Goal: Information Seeking & Learning: Learn about a topic

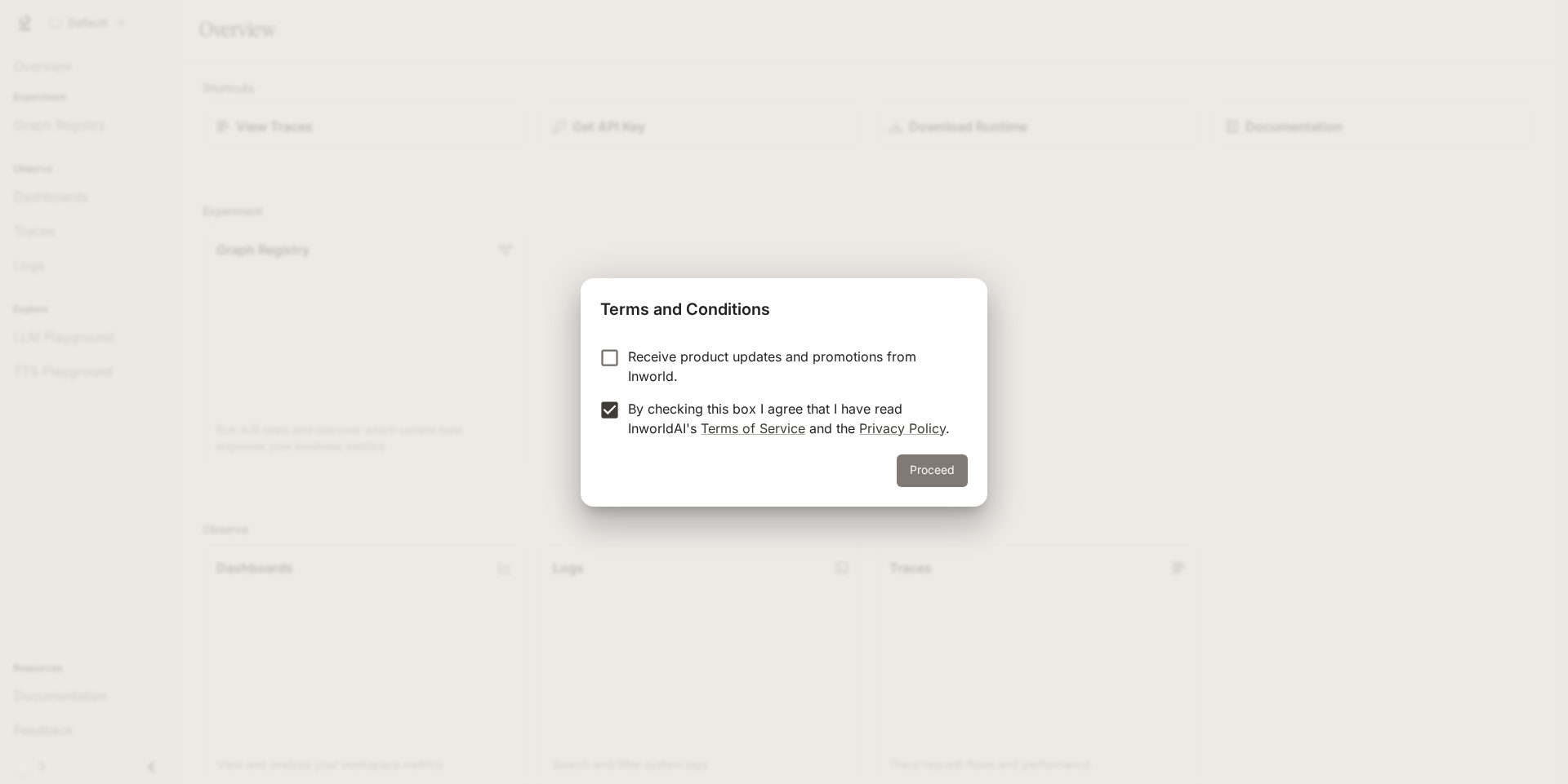
click at [911, 470] on button "Proceed" at bounding box center [932, 471] width 71 height 33
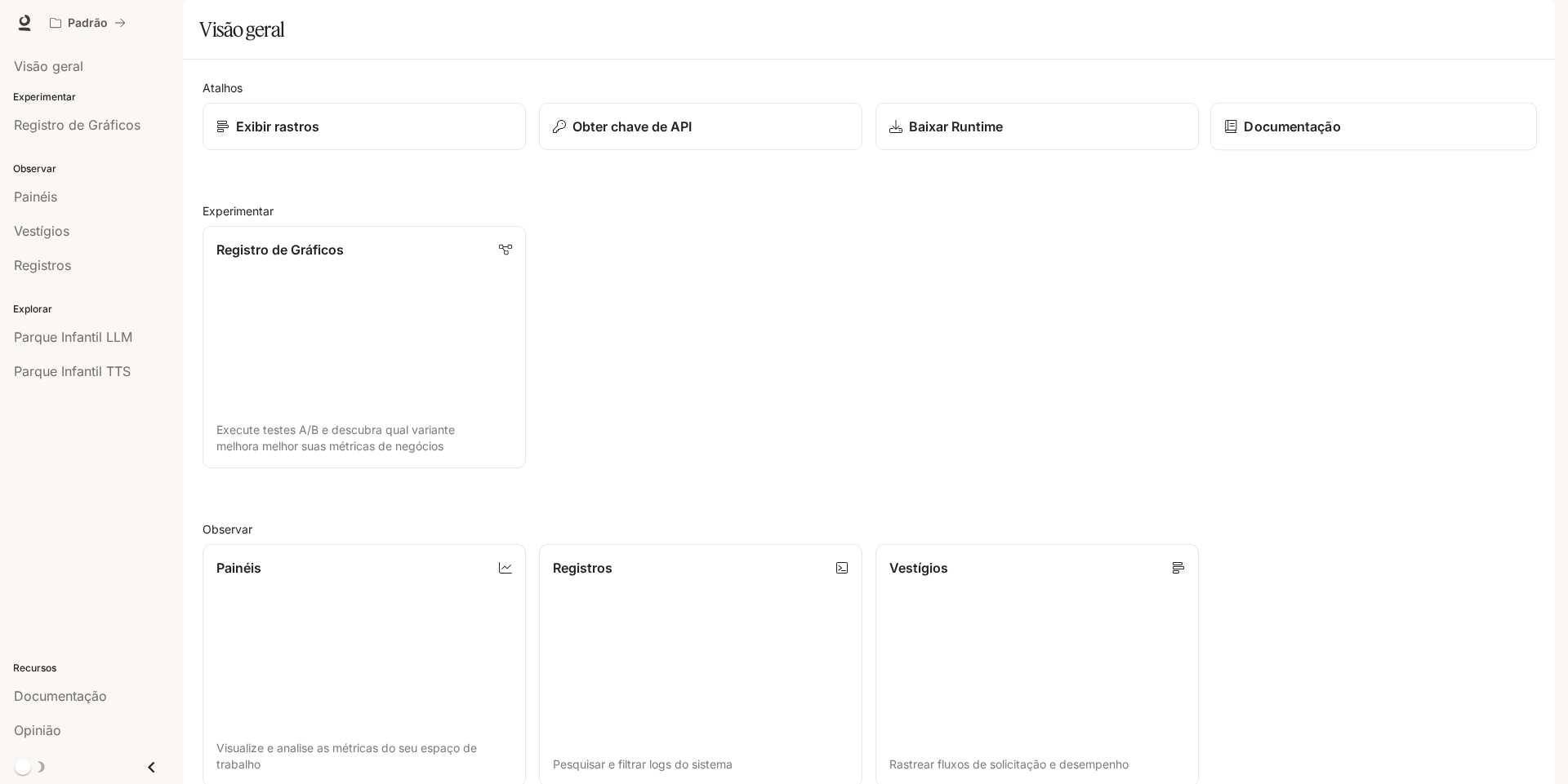
click at [1371, 151] on link "Documentação" at bounding box center [1373, 127] width 327 height 49
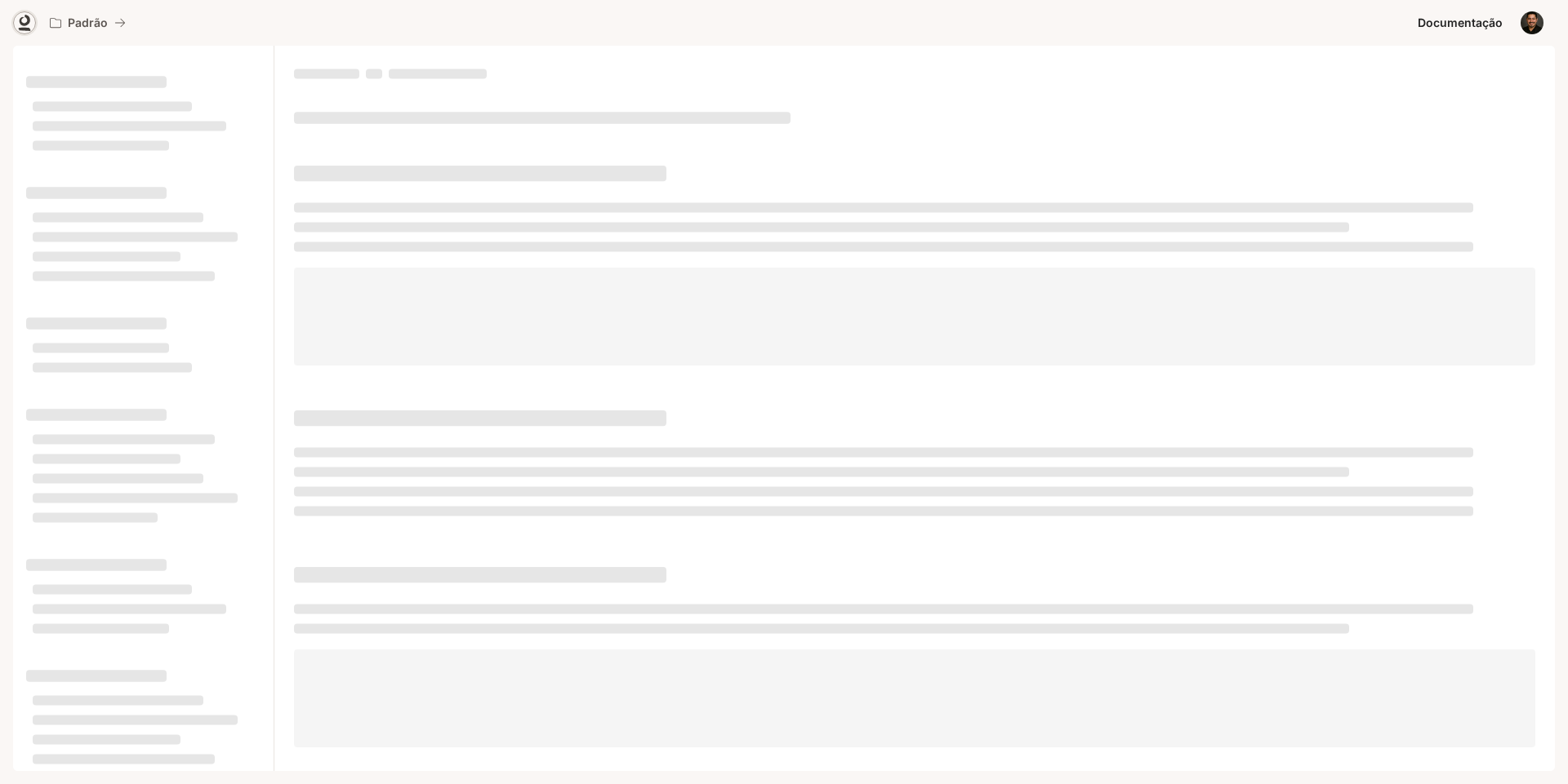
click at [26, 24] on icon at bounding box center [25, 21] width 11 height 12
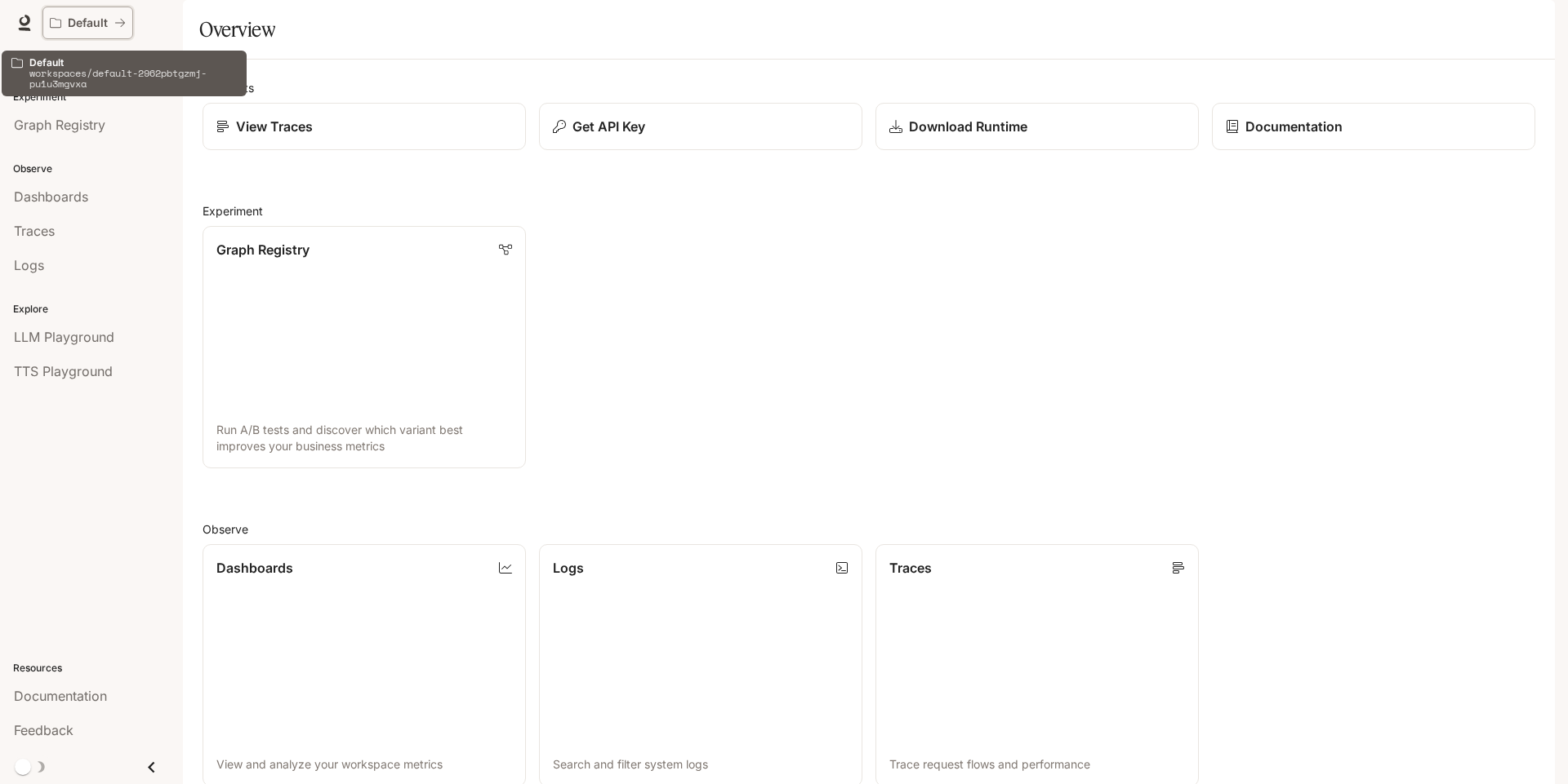
click at [119, 17] on icon "All workspaces" at bounding box center [120, 23] width 12 height 12
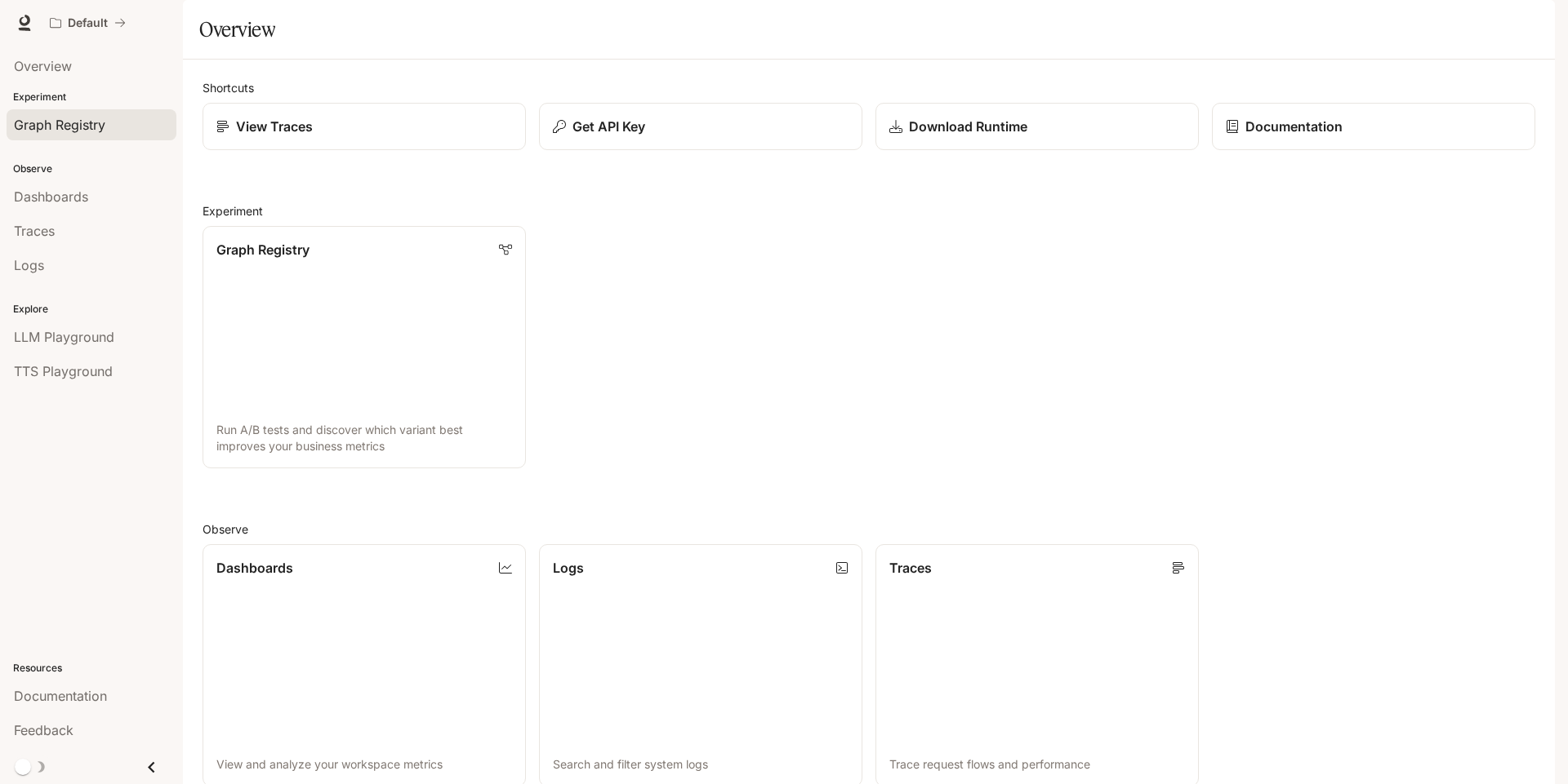
click at [60, 124] on span "Graph Registry" at bounding box center [59, 125] width 91 height 20
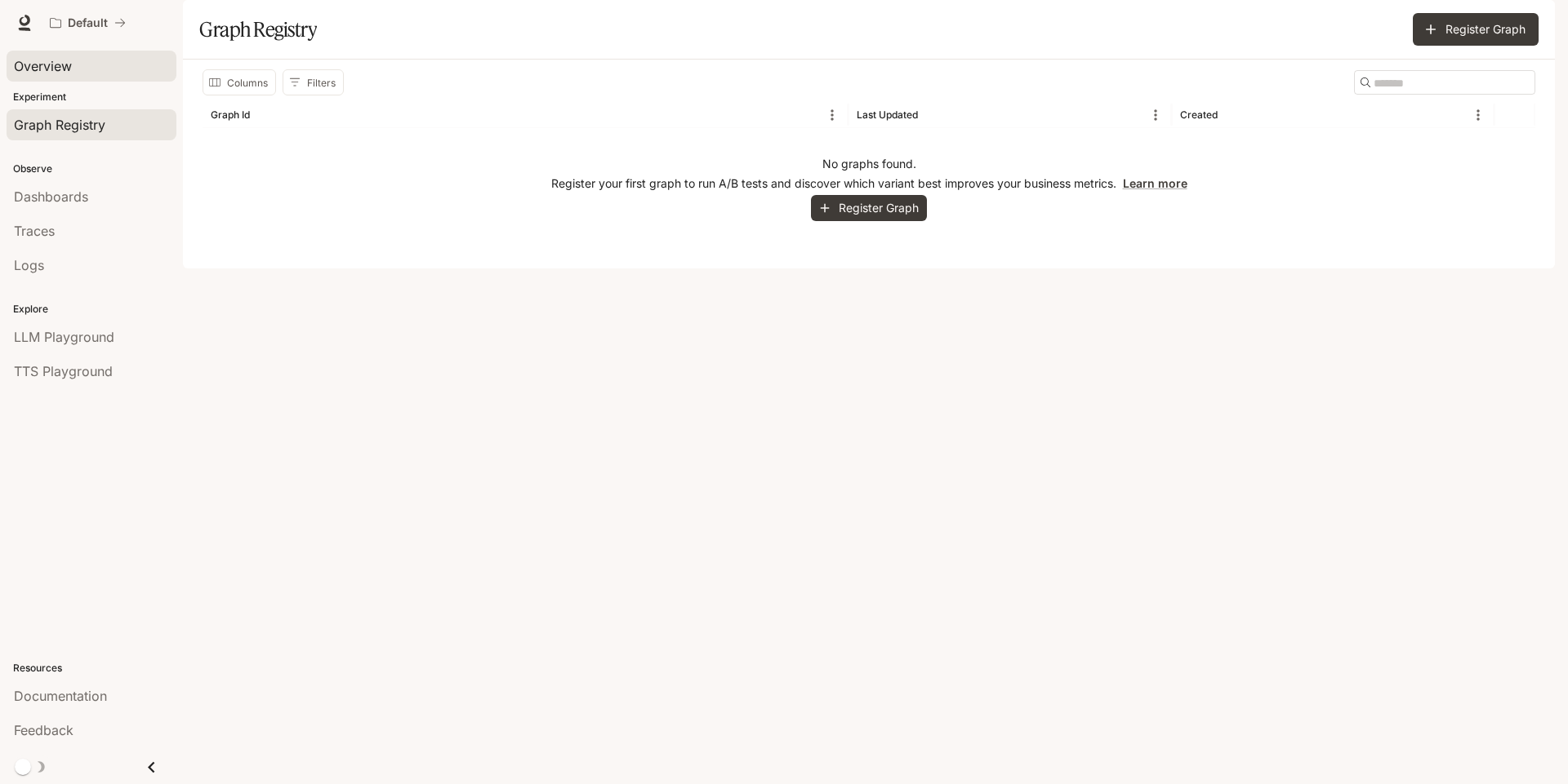
click at [72, 67] on div "Overview" at bounding box center [91, 66] width 155 height 20
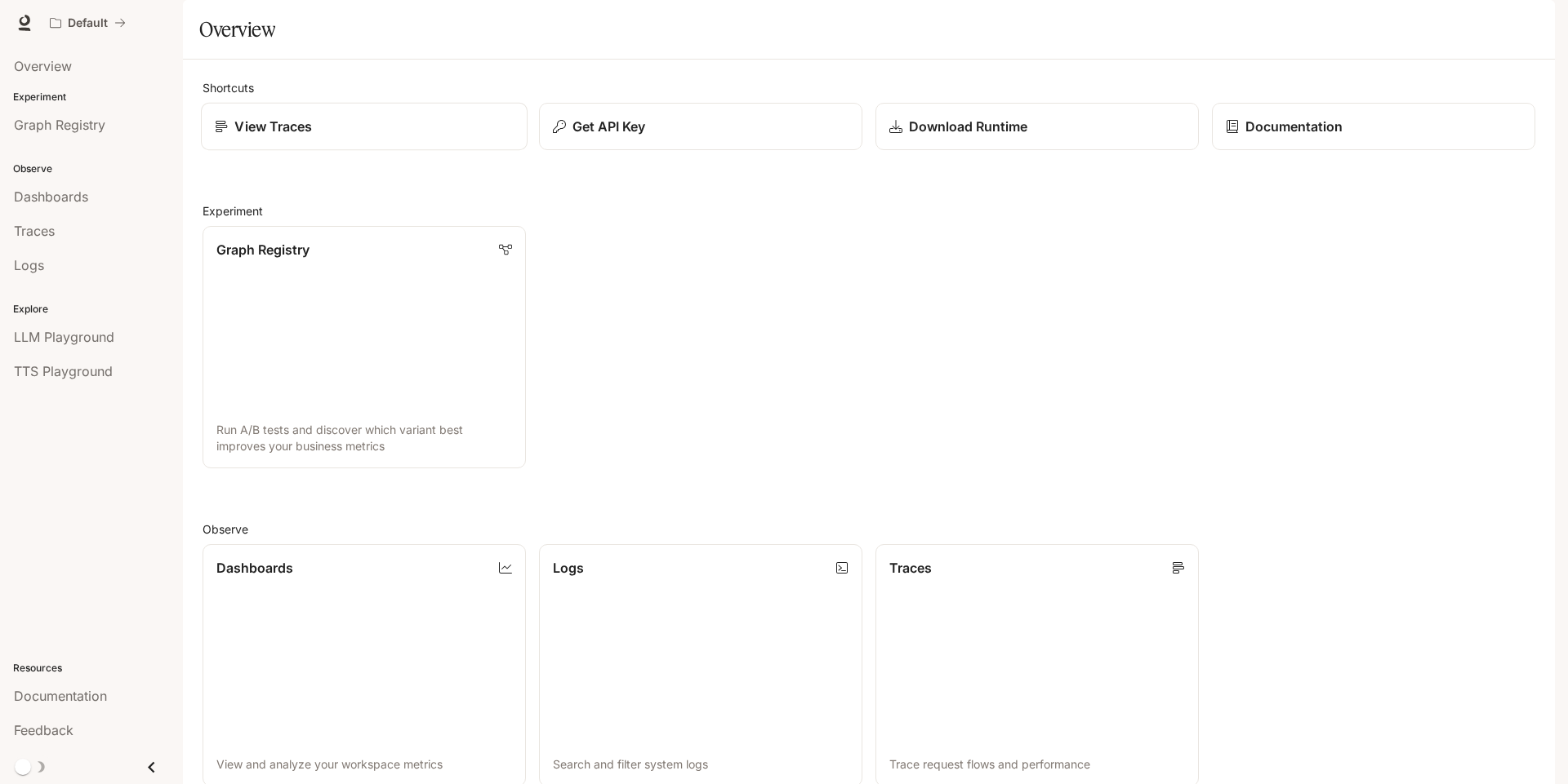
click at [394, 137] on div "View Traces" at bounding box center [364, 127] width 299 height 20
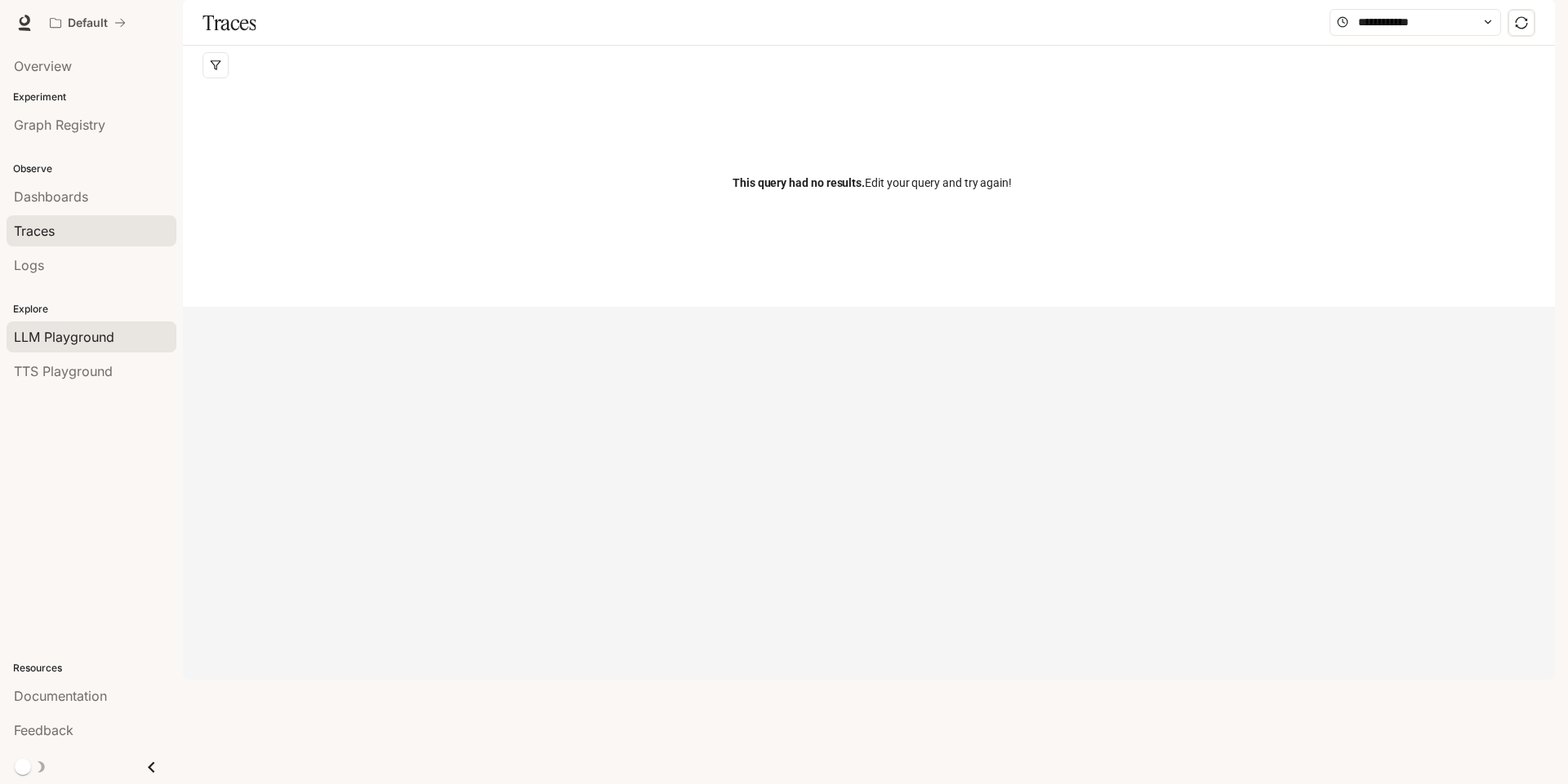
click at [103, 337] on span "LLM Playground" at bounding box center [64, 337] width 100 height 20
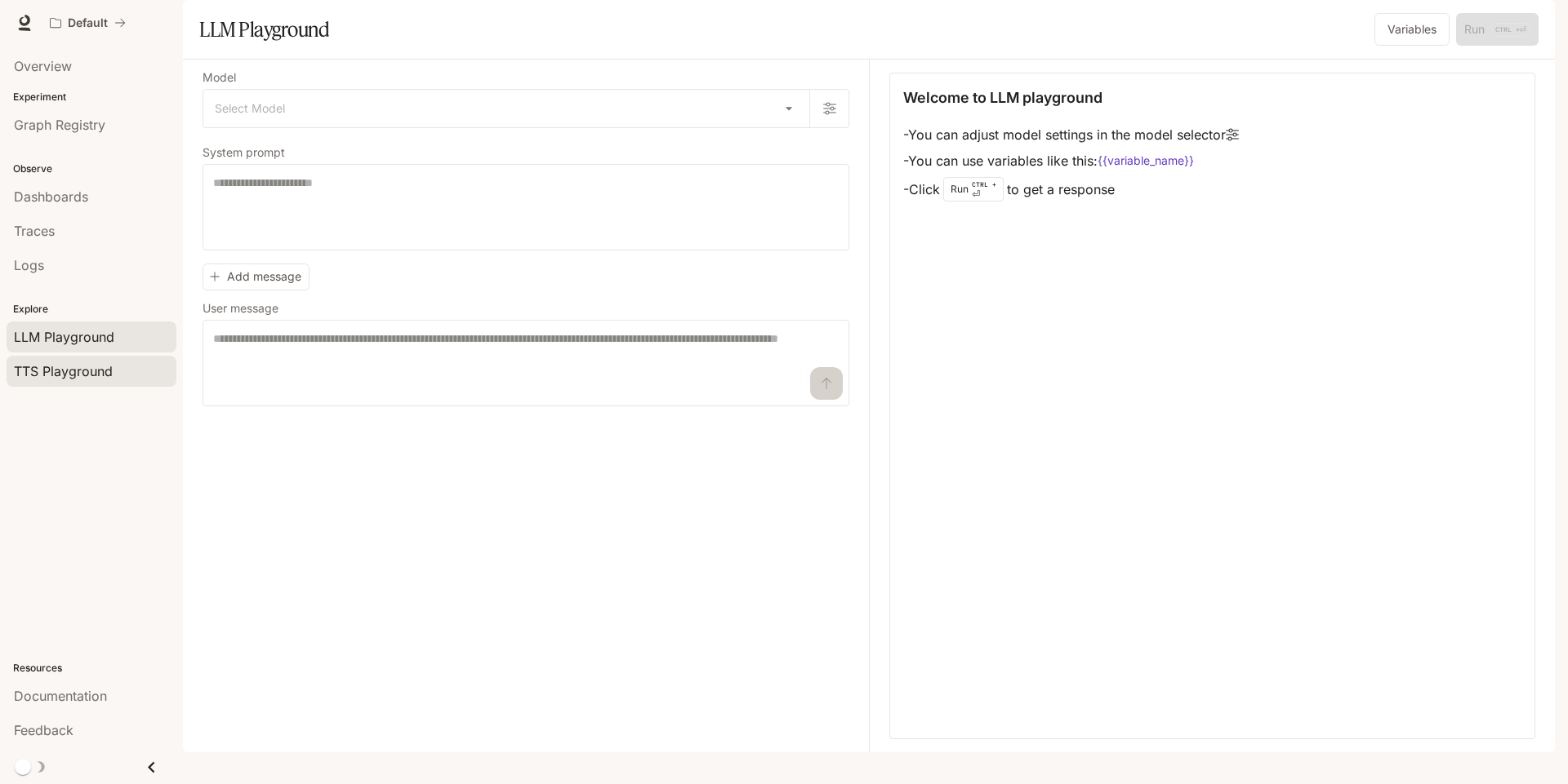
click at [106, 374] on span "TTS Playground" at bounding box center [63, 371] width 99 height 20
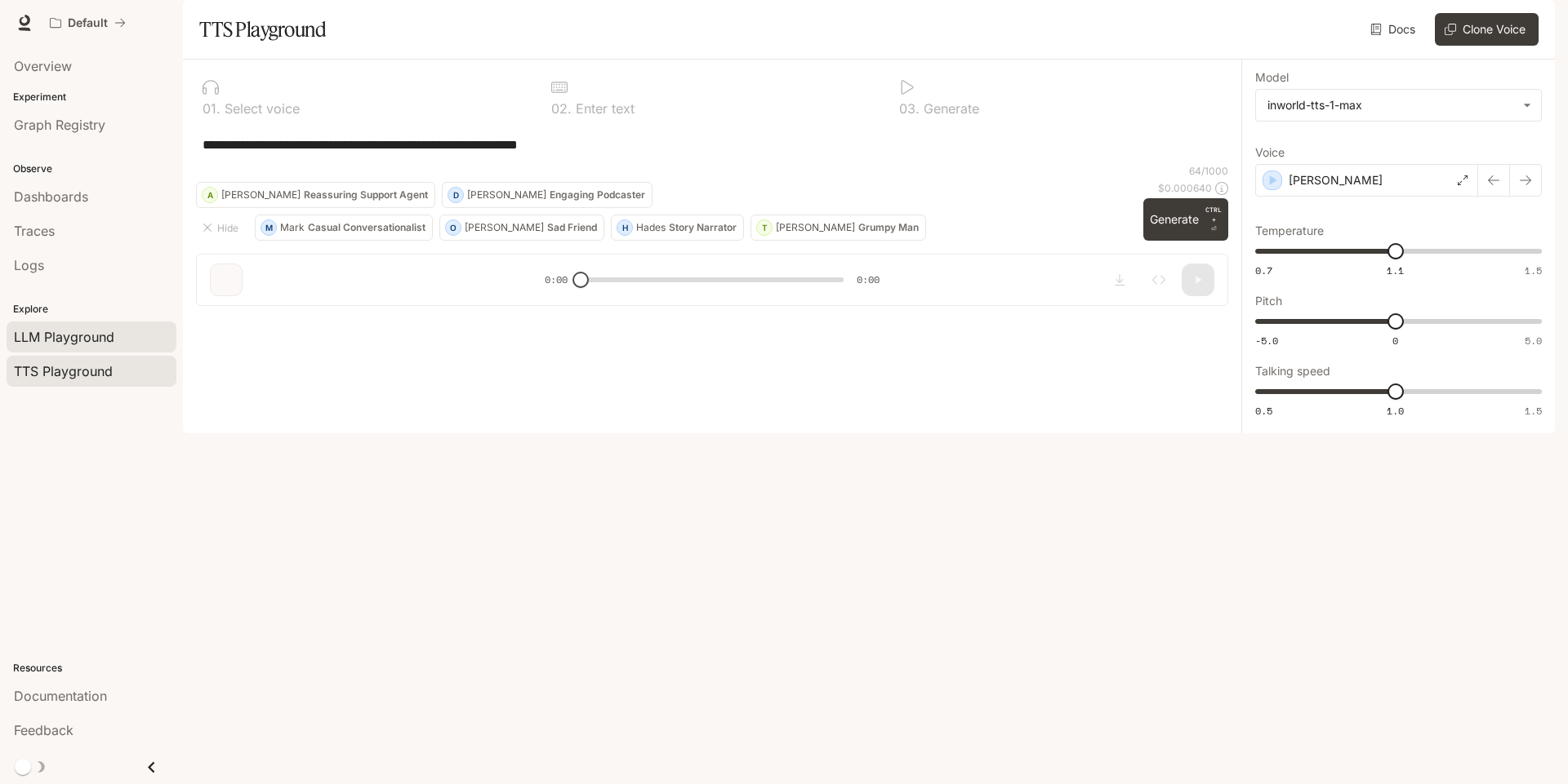
click at [53, 329] on span "LLM Playground" at bounding box center [64, 337] width 100 height 20
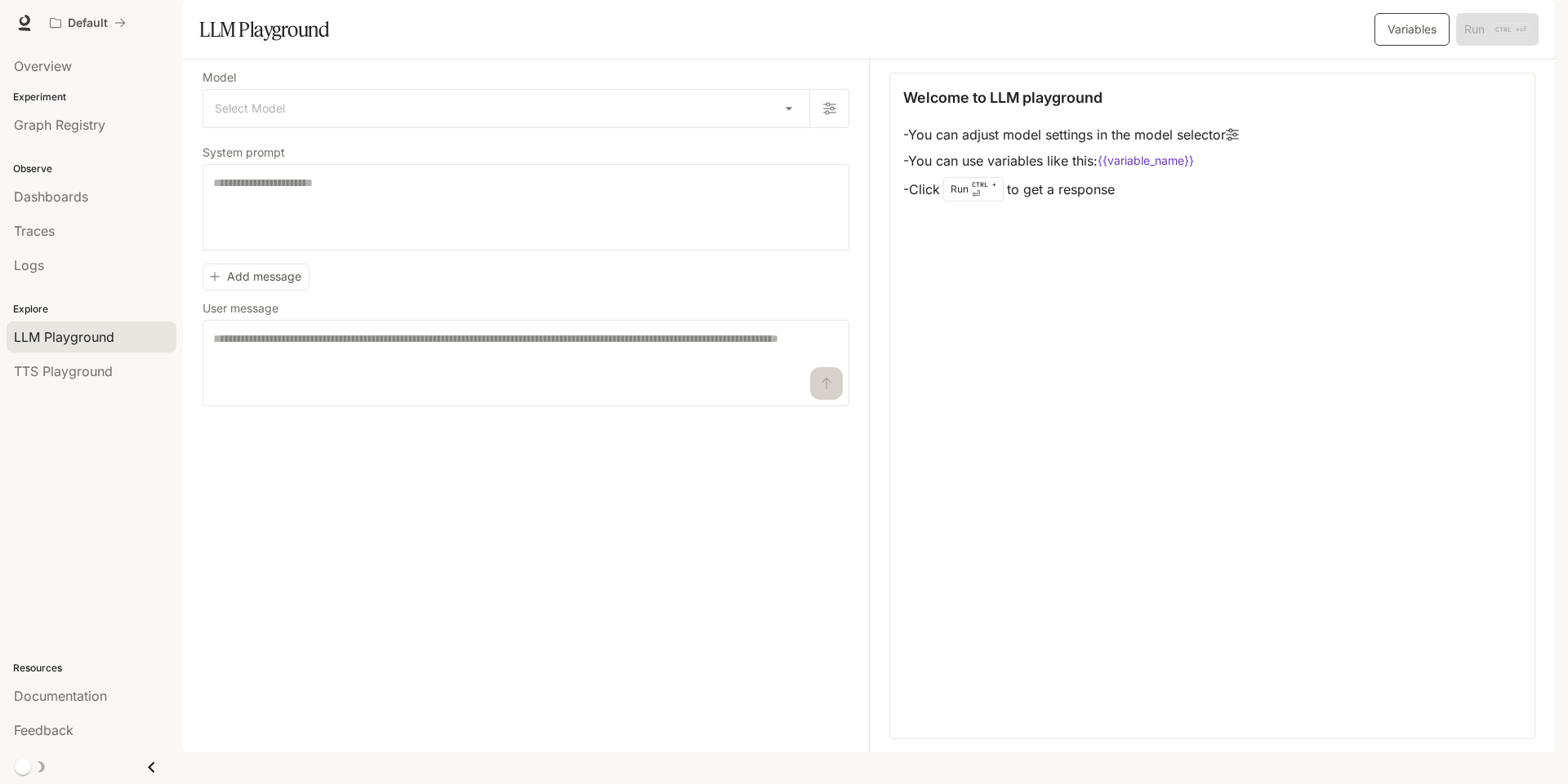
click at [1391, 46] on button "Variables" at bounding box center [1412, 30] width 75 height 33
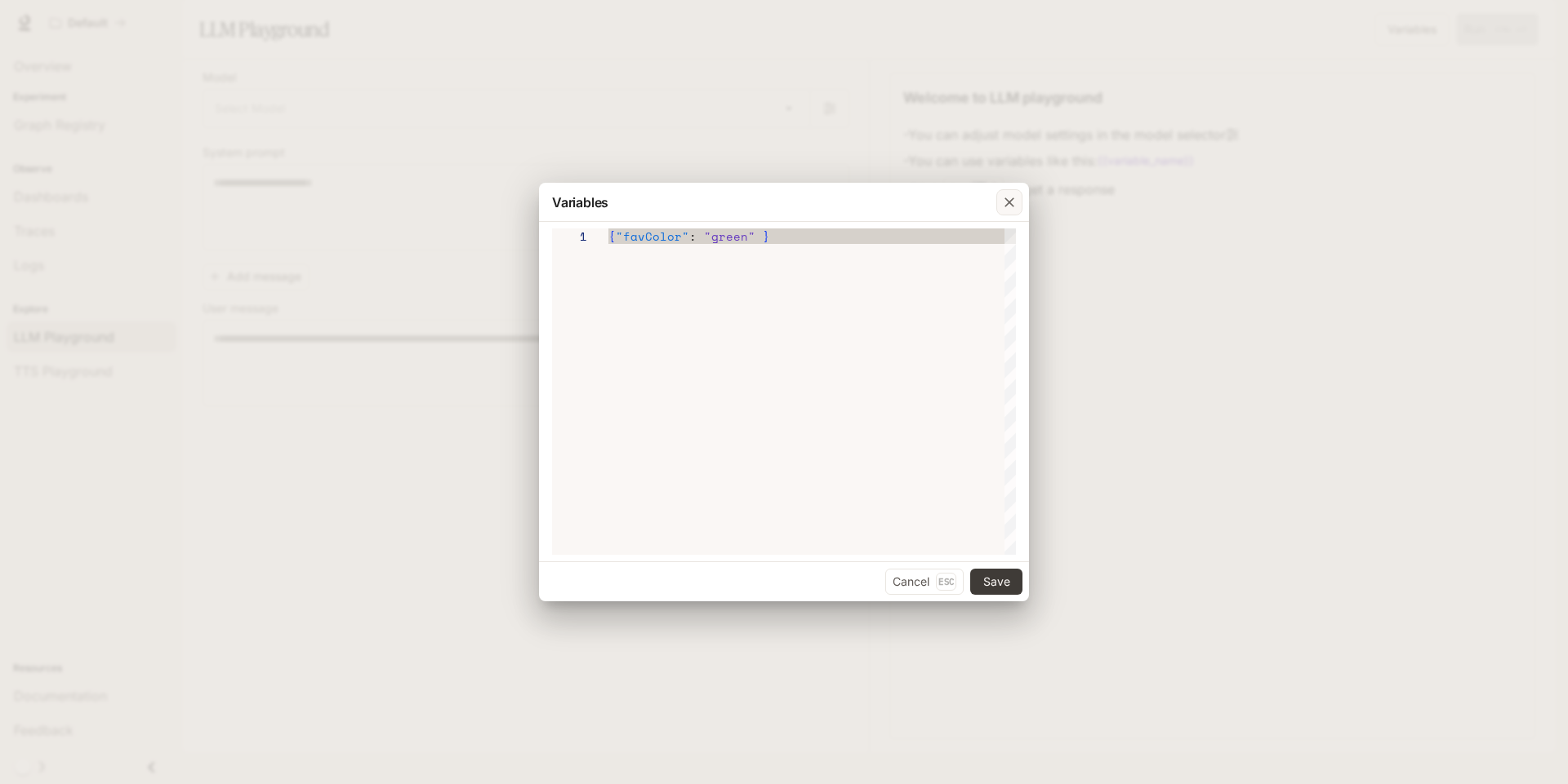
click at [1002, 199] on icon "button" at bounding box center [1009, 202] width 16 height 16
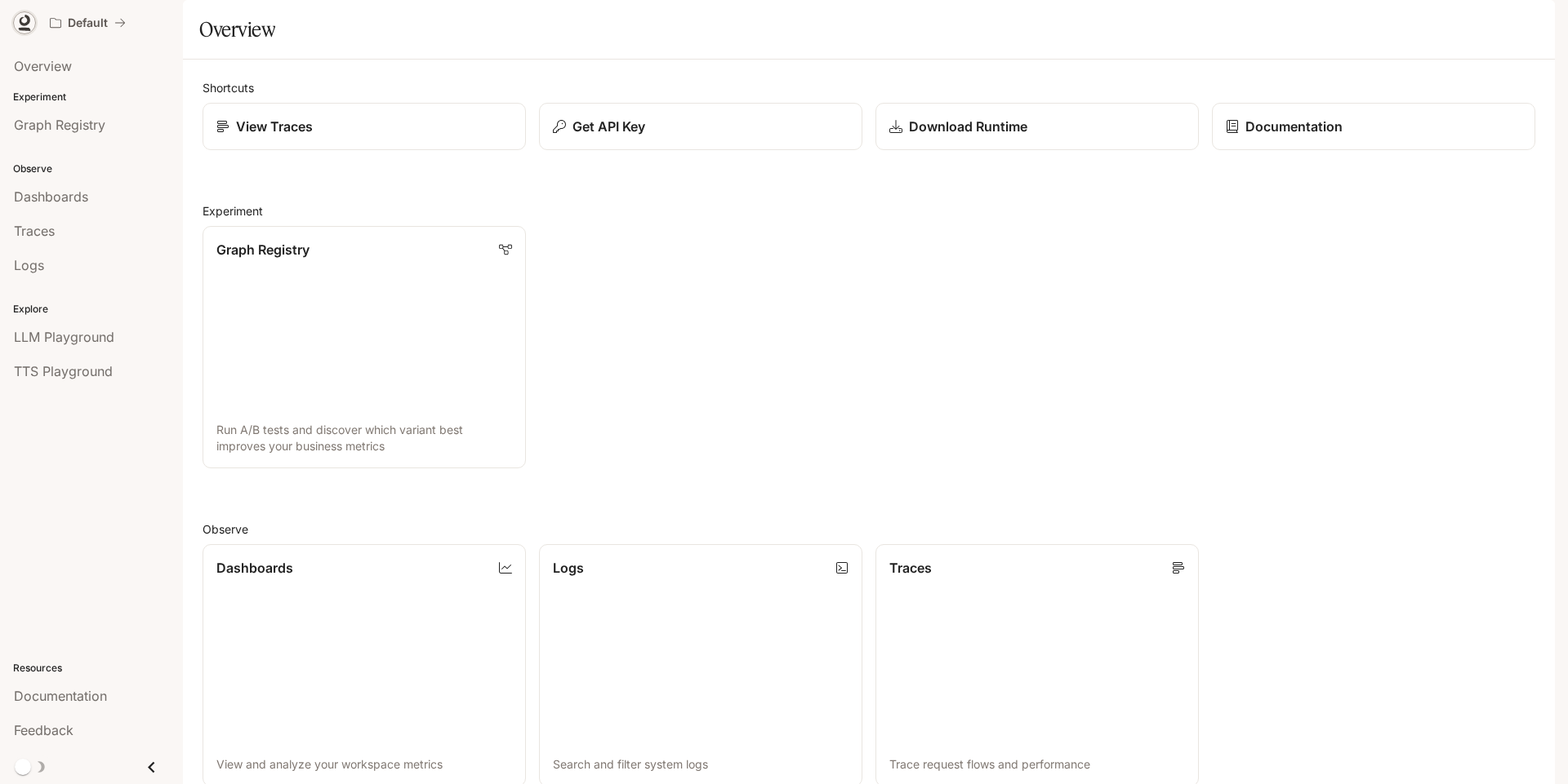
click at [22, 21] on icon at bounding box center [25, 23] width 16 height 16
click at [29, 19] on icon at bounding box center [25, 21] width 11 height 12
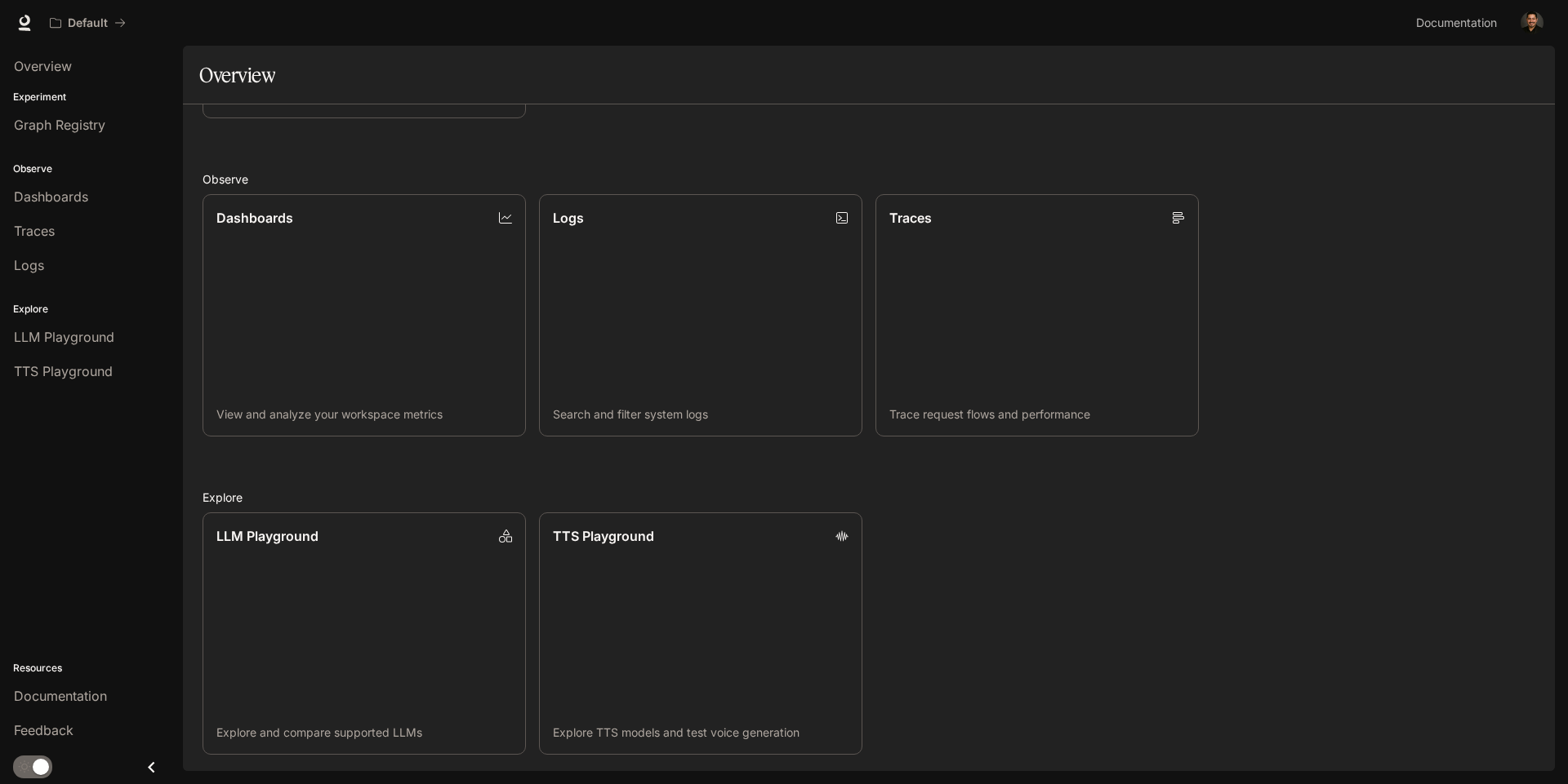
click at [152, 769] on icon "Close drawer" at bounding box center [151, 768] width 22 height 22
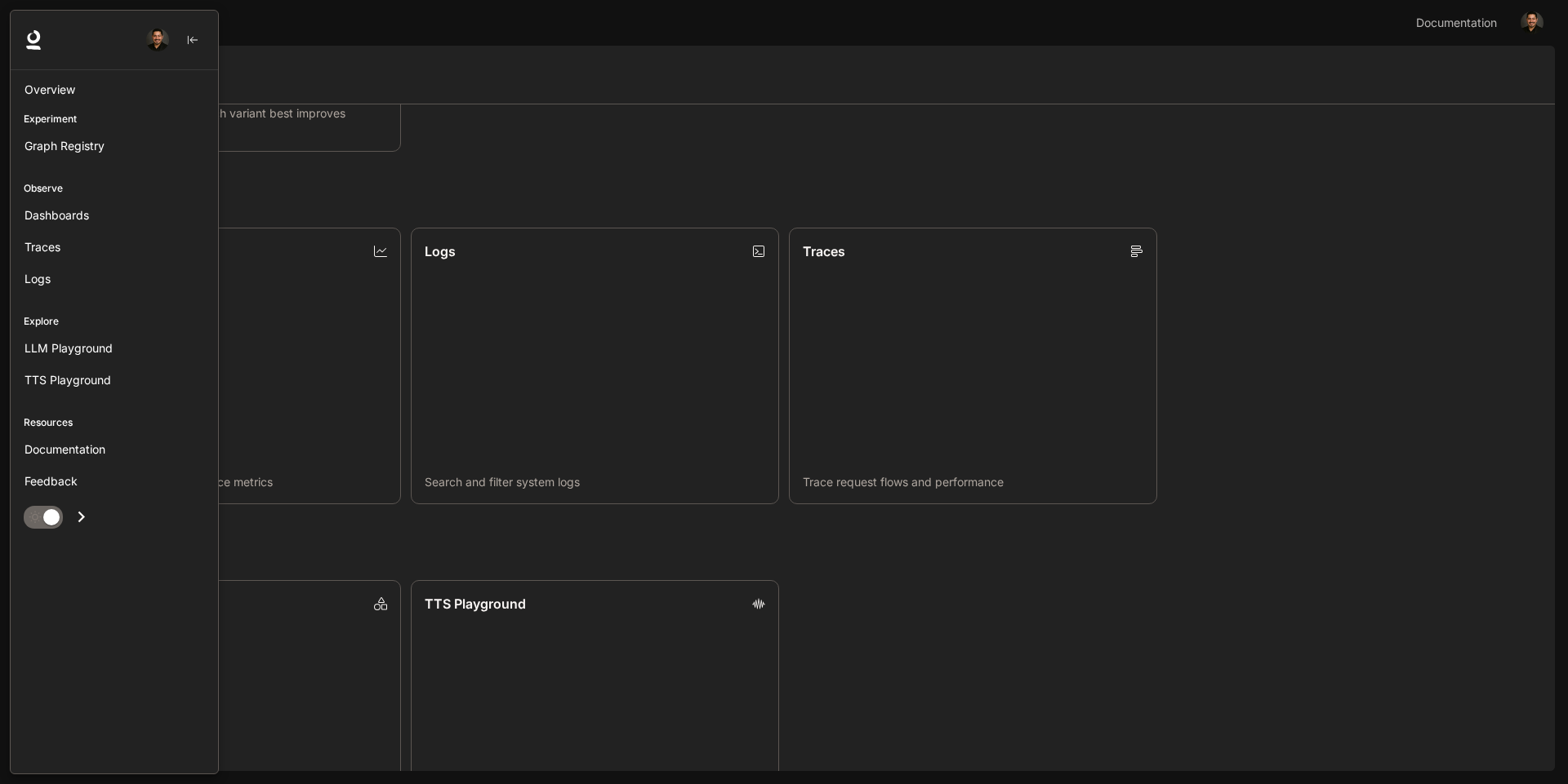
click at [61, 119] on p "Experiment" at bounding box center [114, 119] width 207 height 15
